Goal: Complete application form

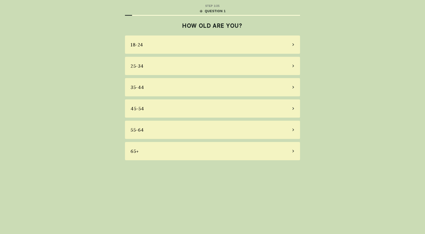
click at [162, 72] on div "25-34" at bounding box center [212, 66] width 175 height 18
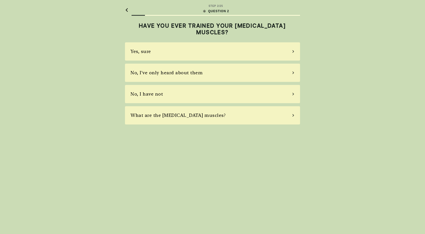
click at [167, 73] on div "No, I've only heard about them" at bounding box center [167, 72] width 72 height 7
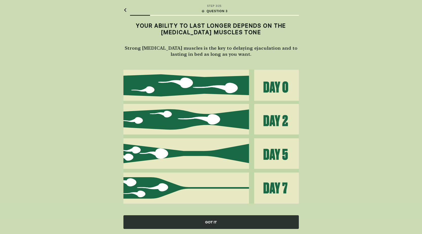
click at [167, 73] on img at bounding box center [210, 137] width 175 height 134
click at [246, 224] on div "GOT IT" at bounding box center [210, 222] width 175 height 14
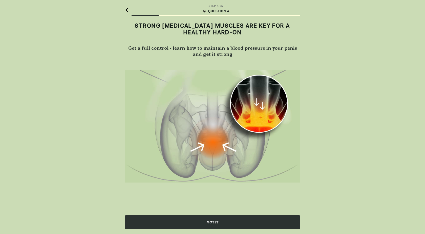
click at [224, 225] on div "GOT IT" at bounding box center [212, 222] width 175 height 14
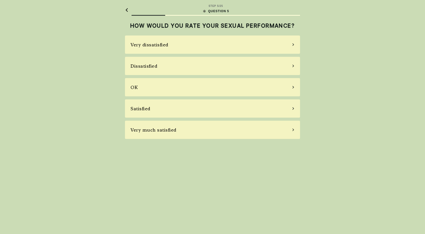
click at [220, 104] on div "Satisfied" at bounding box center [212, 108] width 175 height 18
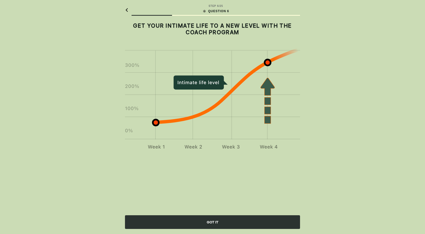
click at [230, 218] on div "GOT IT" at bounding box center [212, 222] width 175 height 14
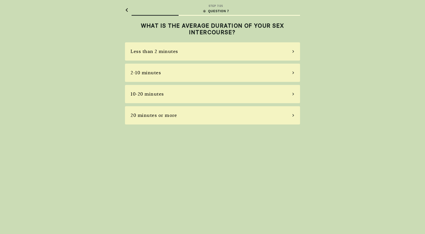
click at [236, 113] on div "20 minutes or more" at bounding box center [212, 115] width 175 height 18
click at [235, 110] on div "I don't want to answer" at bounding box center [212, 115] width 175 height 18
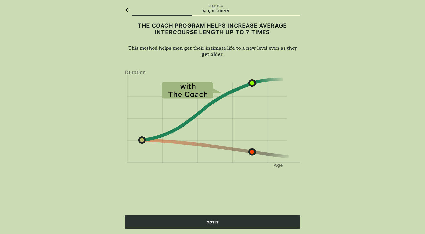
click at [235, 110] on img at bounding box center [212, 119] width 175 height 98
click at [235, 217] on div "GOT IT" at bounding box center [212, 222] width 175 height 14
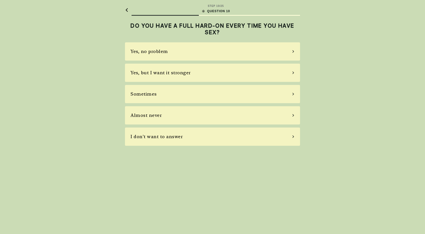
click at [237, 87] on div "Sometimes" at bounding box center [212, 94] width 175 height 18
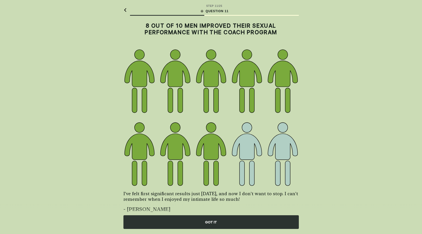
click at [237, 87] on img at bounding box center [210, 117] width 175 height 138
drag, startPoint x: 233, startPoint y: 223, endPoint x: 234, endPoint y: 162, distance: 61.8
click at [234, 223] on div "GOT IT" at bounding box center [210, 222] width 175 height 14
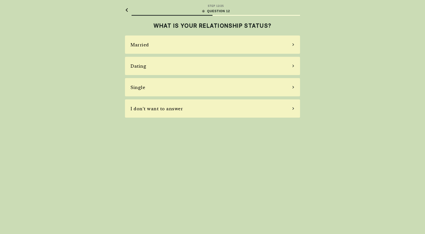
click at [228, 126] on div "STEP 12 / 25 QUESTION 12 WHAT IS YOUR RELATIONSHIP STATUS? Married Dating Singl…" at bounding box center [212, 117] width 425 height 234
click at [223, 101] on div "I don't want to answer" at bounding box center [212, 108] width 175 height 18
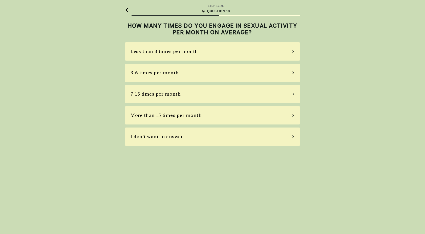
click at [223, 101] on div "7-15 times per month" at bounding box center [212, 94] width 175 height 18
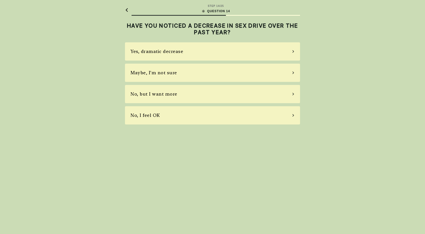
click at [222, 103] on div "No, but I want more" at bounding box center [212, 94] width 175 height 18
click at [222, 103] on div "No, I don't" at bounding box center [212, 94] width 175 height 18
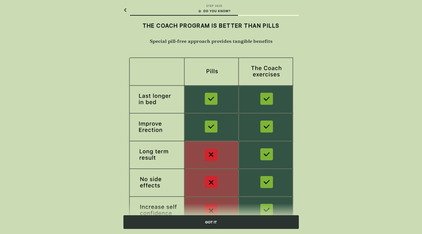
click at [222, 103] on img at bounding box center [210, 142] width 175 height 170
drag, startPoint x: 234, startPoint y: 223, endPoint x: 236, endPoint y: 193, distance: 29.2
click at [234, 222] on div "GOT IT" at bounding box center [210, 222] width 175 height 14
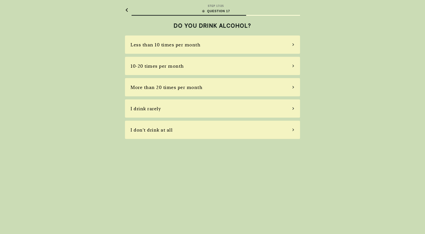
click at [237, 140] on main "STEP 17 / 25 QUESTION 17 DO YOU DRINK ALCOHOL? Less than 10 times per month 10-…" at bounding box center [212, 71] width 183 height 143
click at [238, 134] on div "I don't drink at all" at bounding box center [212, 130] width 175 height 18
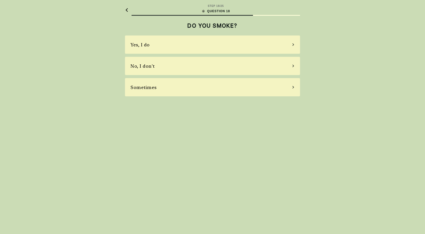
click at [238, 134] on div "STEP 18 / 25 QUESTION 18 DO YOU SMOKE? Yes, I do No, I don't Sometimes" at bounding box center [212, 117] width 425 height 234
click at [222, 87] on div "Sometimes" at bounding box center [212, 87] width 175 height 18
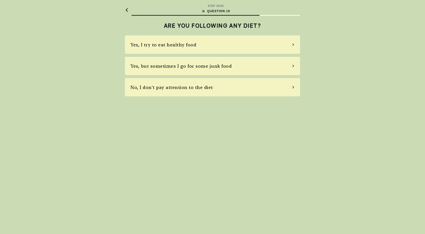
click at [195, 82] on div "No, I don't pay attention to the diet" at bounding box center [212, 87] width 175 height 18
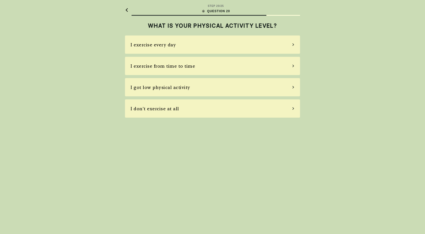
click at [195, 82] on div "I got low physical activity" at bounding box center [212, 87] width 175 height 18
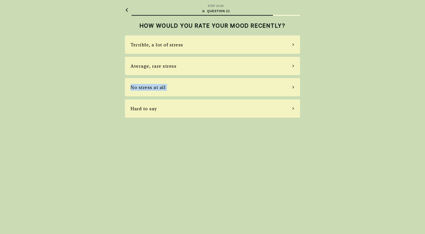
click at [195, 82] on div "No stress at all" at bounding box center [212, 87] width 175 height 18
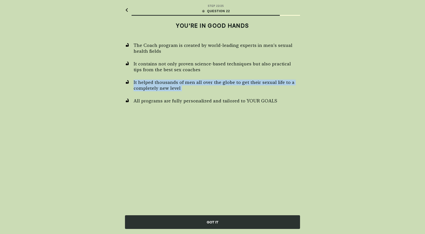
click at [195, 82] on span "It helped thousands of men all over the globe to get their sexual life to a com…" at bounding box center [217, 84] width 167 height 11
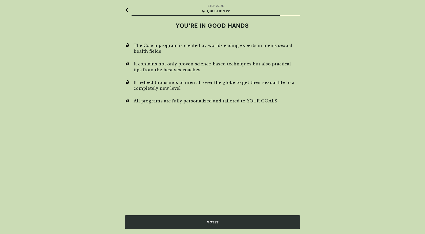
click at [234, 219] on div "GOT IT" at bounding box center [212, 222] width 175 height 14
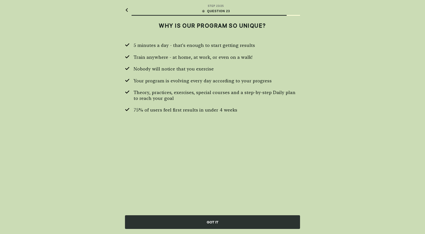
drag, startPoint x: 215, startPoint y: 108, endPoint x: 213, endPoint y: 126, distance: 18.8
click at [213, 118] on div "5 minutes a day - that's enough to start getting results Train anywhere - at ho…" at bounding box center [212, 93] width 175 height 101
click at [225, 223] on div "GOT IT" at bounding box center [212, 218] width 425 height 30
drag, startPoint x: 225, startPoint y: 223, endPoint x: 223, endPoint y: 217, distance: 5.8
click at [225, 222] on div "GOT IT" at bounding box center [212, 222] width 175 height 14
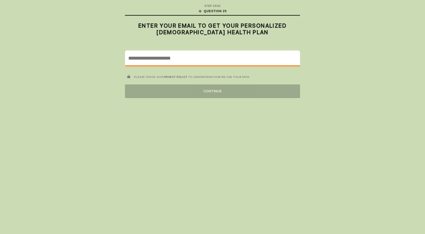
click at [210, 63] on input "email" at bounding box center [212, 58] width 175 height 15
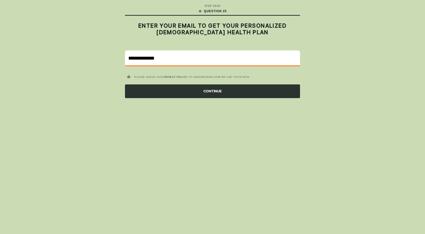
type input "**********"
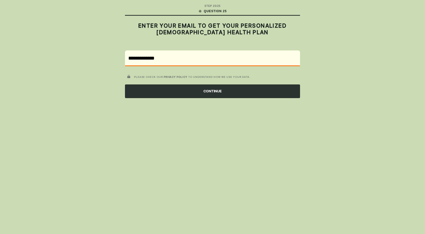
click at [249, 92] on div "CONTINUE" at bounding box center [212, 91] width 175 height 14
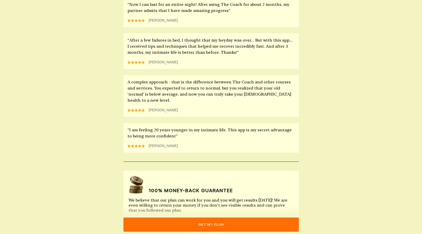
scroll to position [405, 0]
